Goal: Transaction & Acquisition: Download file/media

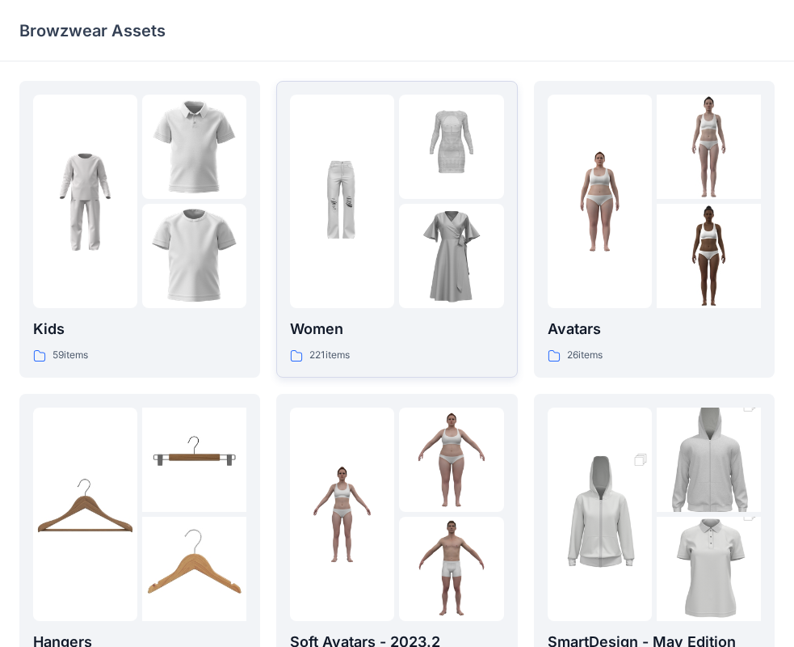
click at [319, 278] on div at bounding box center [342, 201] width 104 height 213
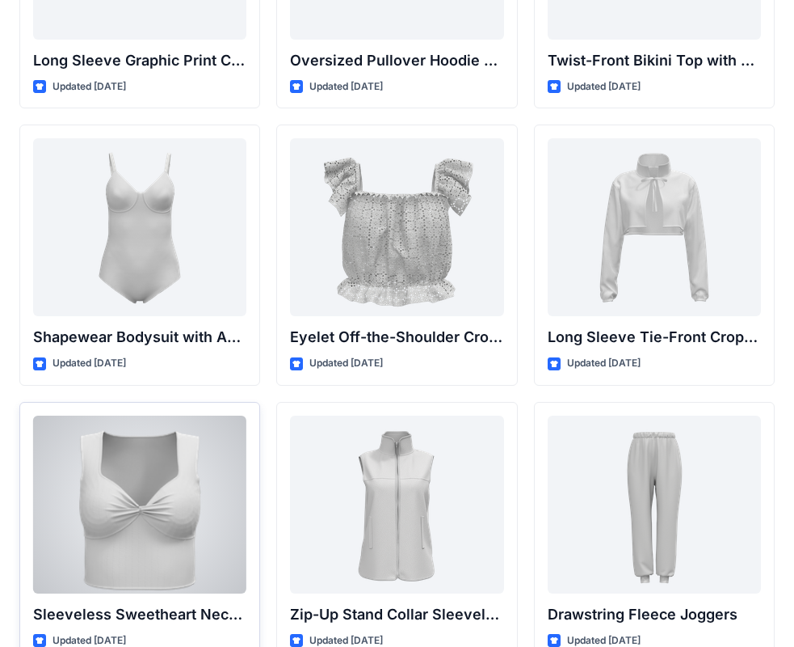
scroll to position [5437, 0]
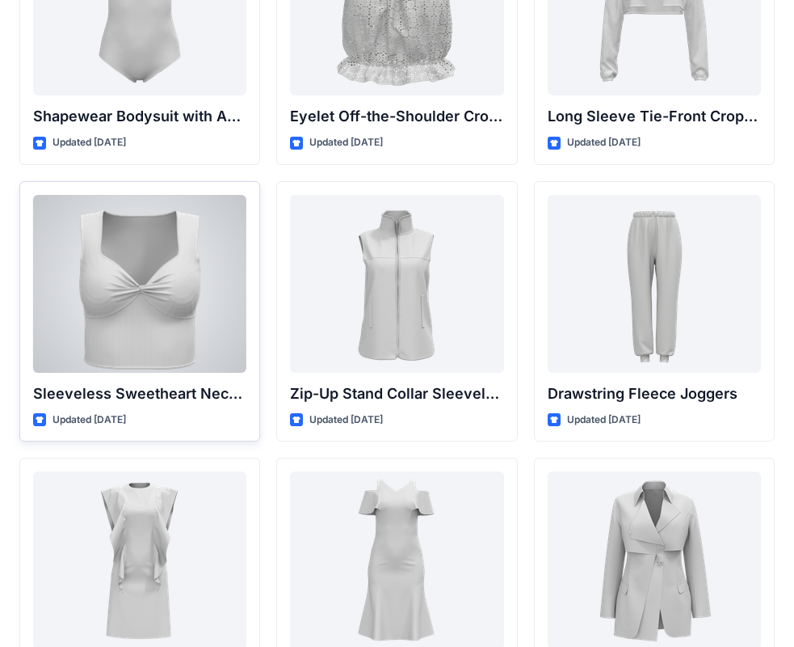
click at [175, 332] on div at bounding box center [139, 284] width 213 height 178
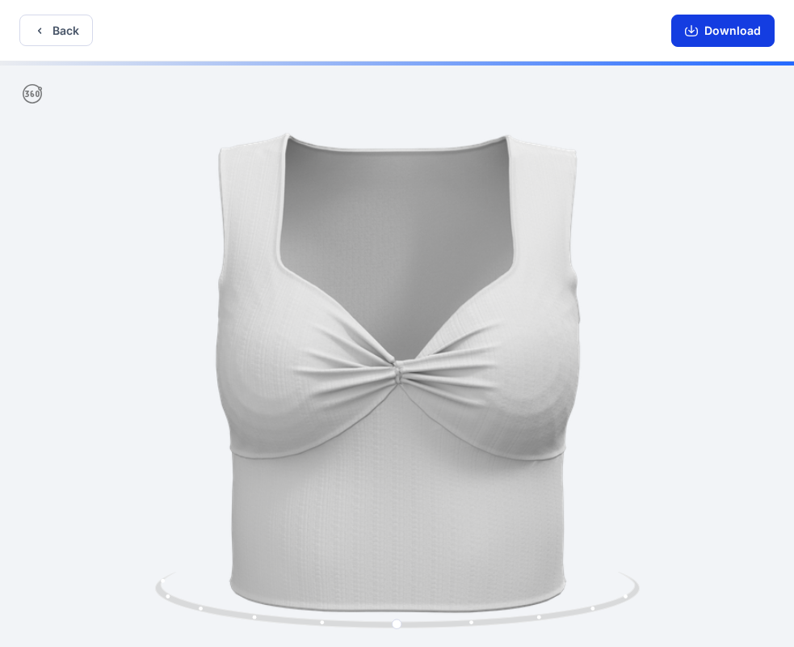
click at [722, 29] on button "Download" at bounding box center [723, 31] width 103 height 32
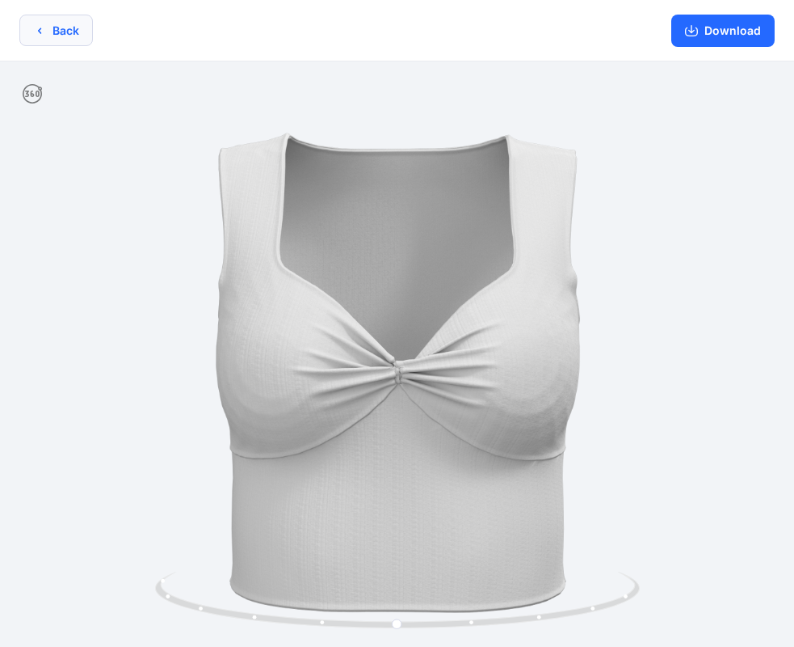
click at [43, 32] on icon "button" at bounding box center [39, 30] width 13 height 13
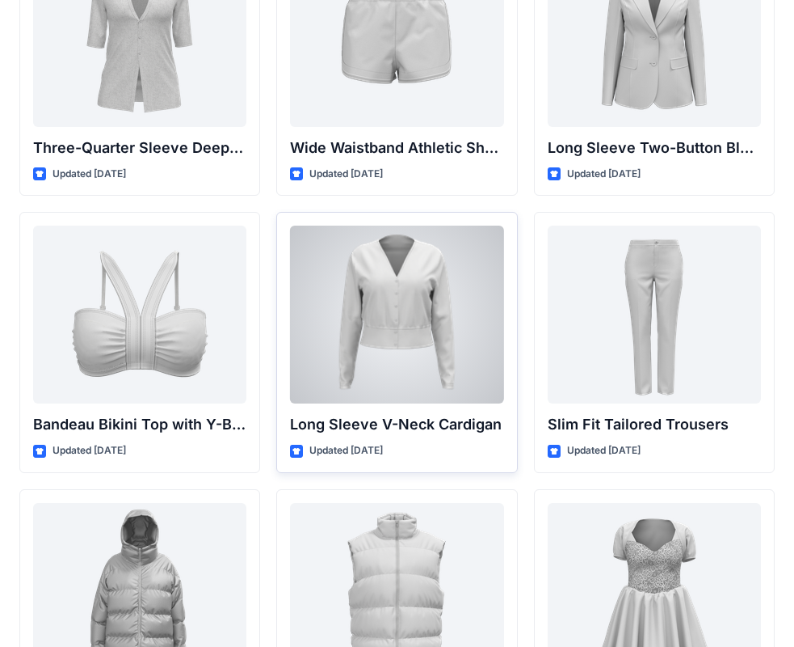
scroll to position [1455, 0]
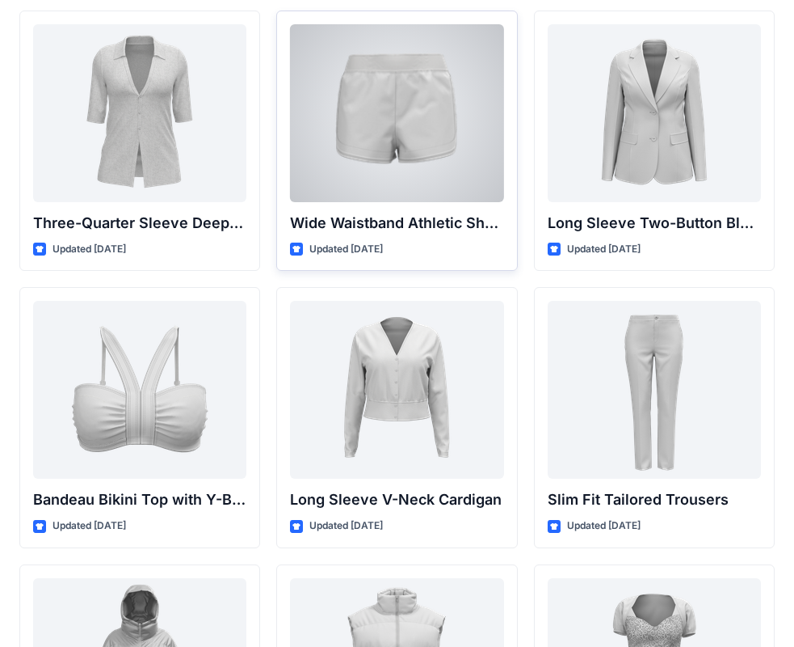
click at [418, 154] on div at bounding box center [396, 113] width 213 height 178
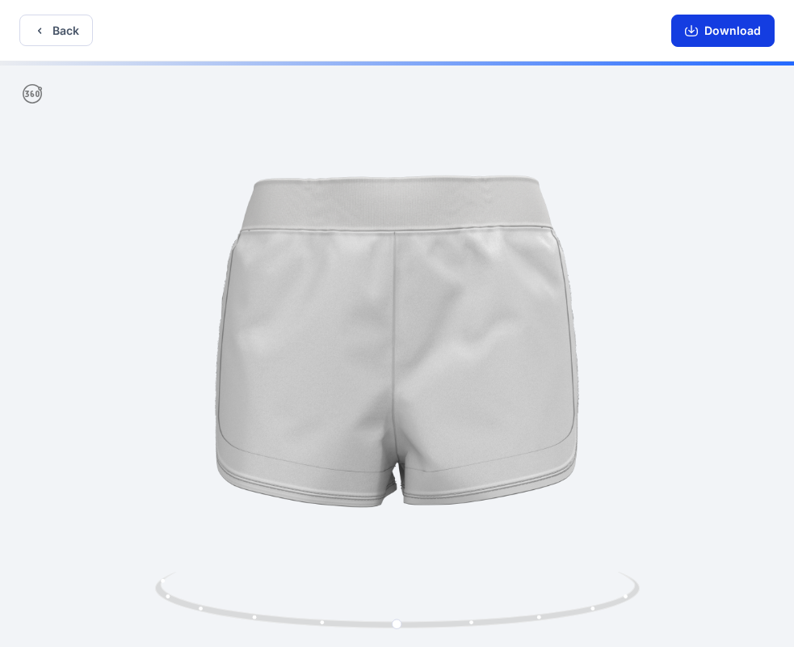
click at [731, 26] on button "Download" at bounding box center [723, 31] width 103 height 32
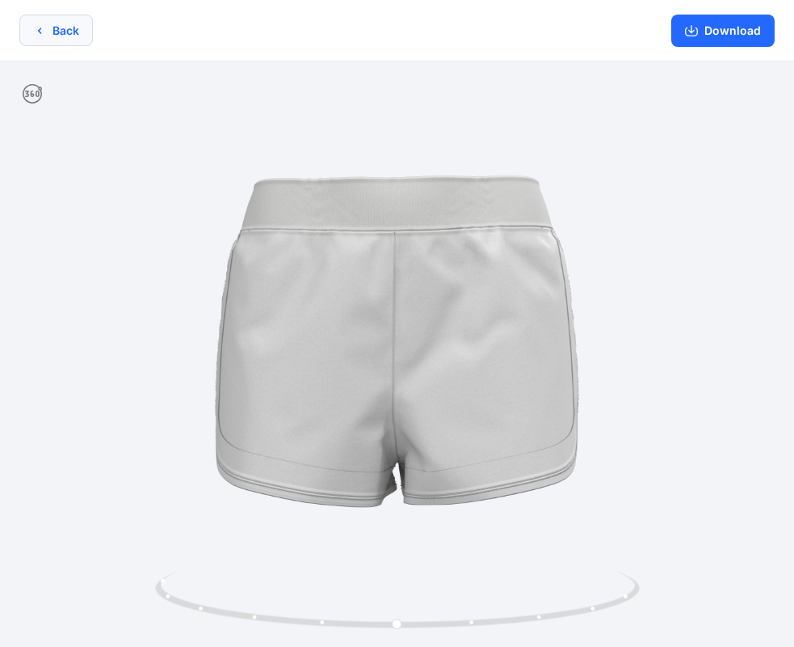
click at [69, 25] on button "Back" at bounding box center [56, 31] width 74 height 32
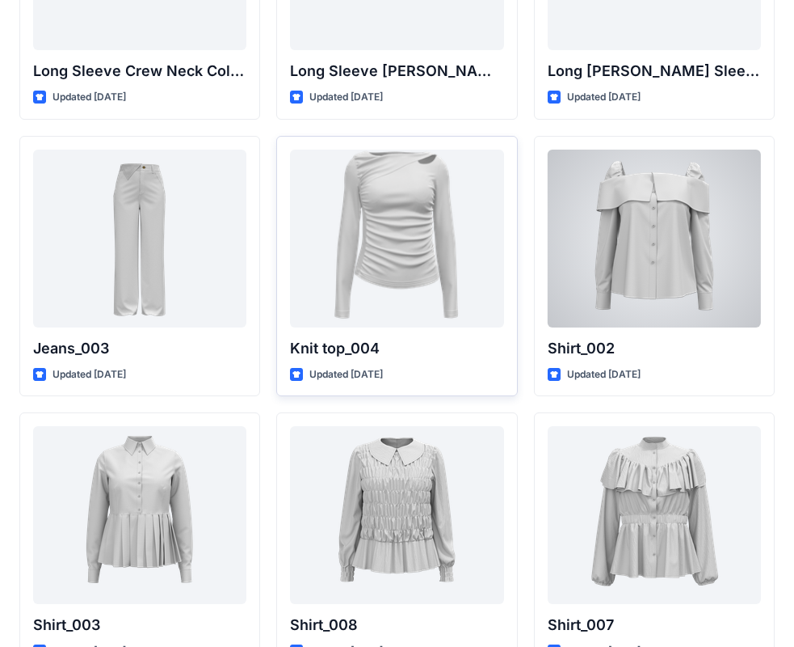
scroll to position [6868, 0]
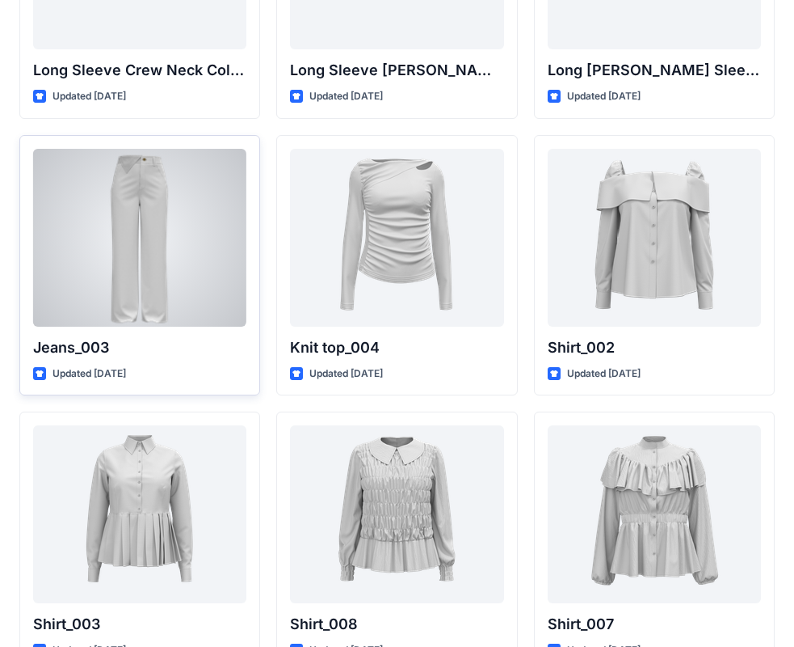
click at [188, 301] on div at bounding box center [139, 238] width 213 height 178
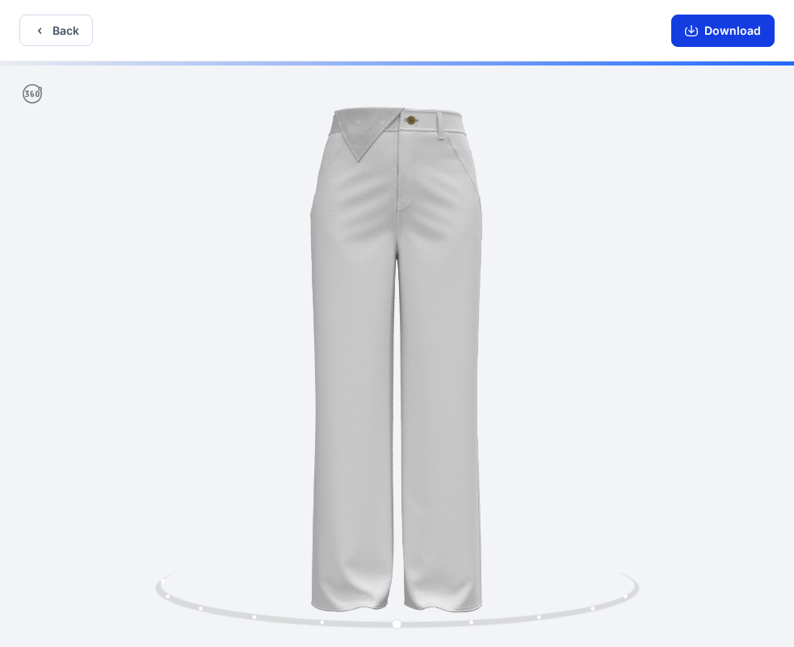
click at [690, 36] on icon "button" at bounding box center [691, 30] width 13 height 13
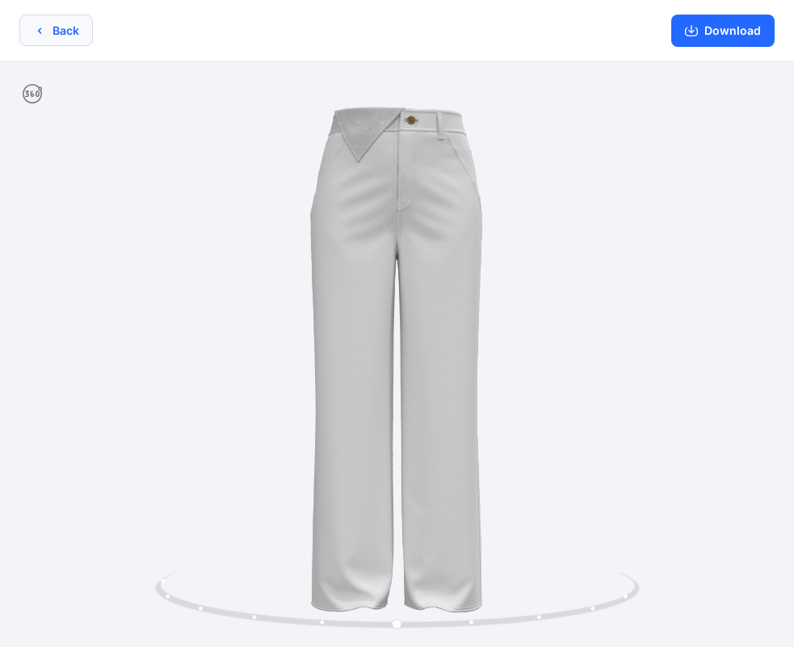
click at [50, 15] on button "Back" at bounding box center [56, 31] width 74 height 32
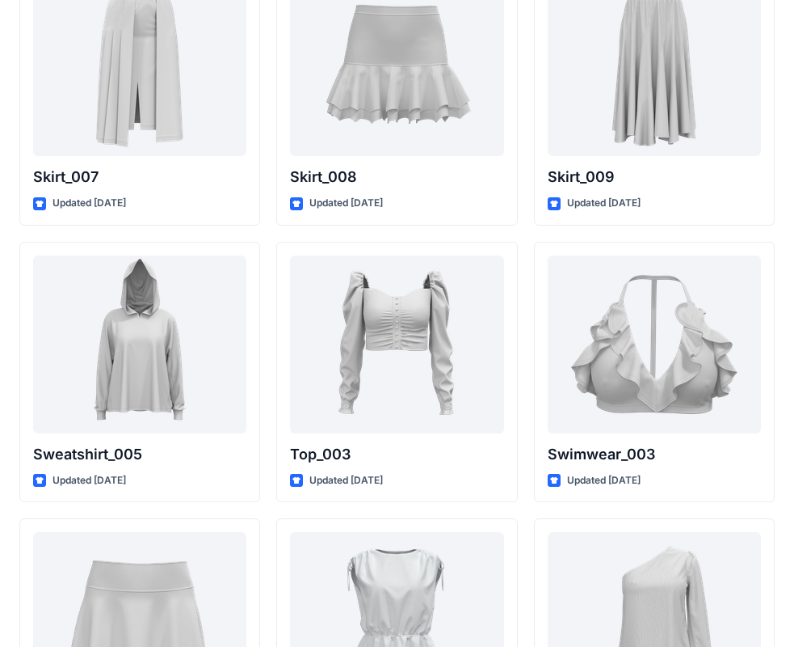
scroll to position [7975, 0]
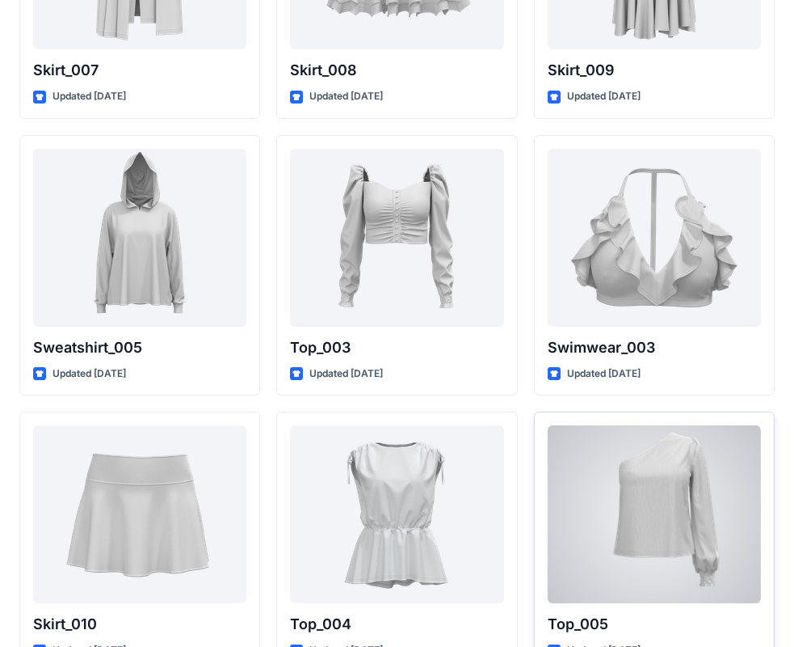
click at [667, 495] on div at bounding box center [654, 514] width 213 height 178
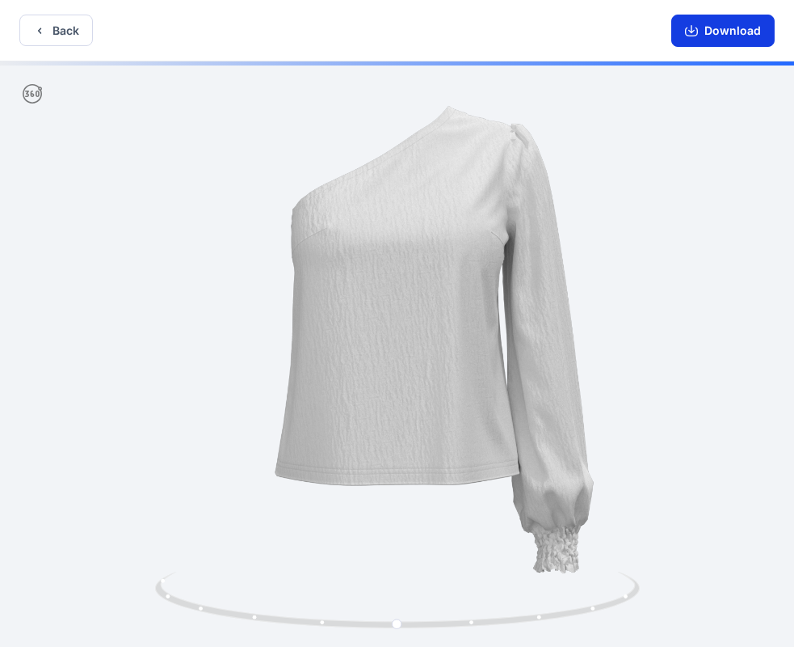
click at [744, 27] on button "Download" at bounding box center [723, 31] width 103 height 32
